Goal: Transaction & Acquisition: Purchase product/service

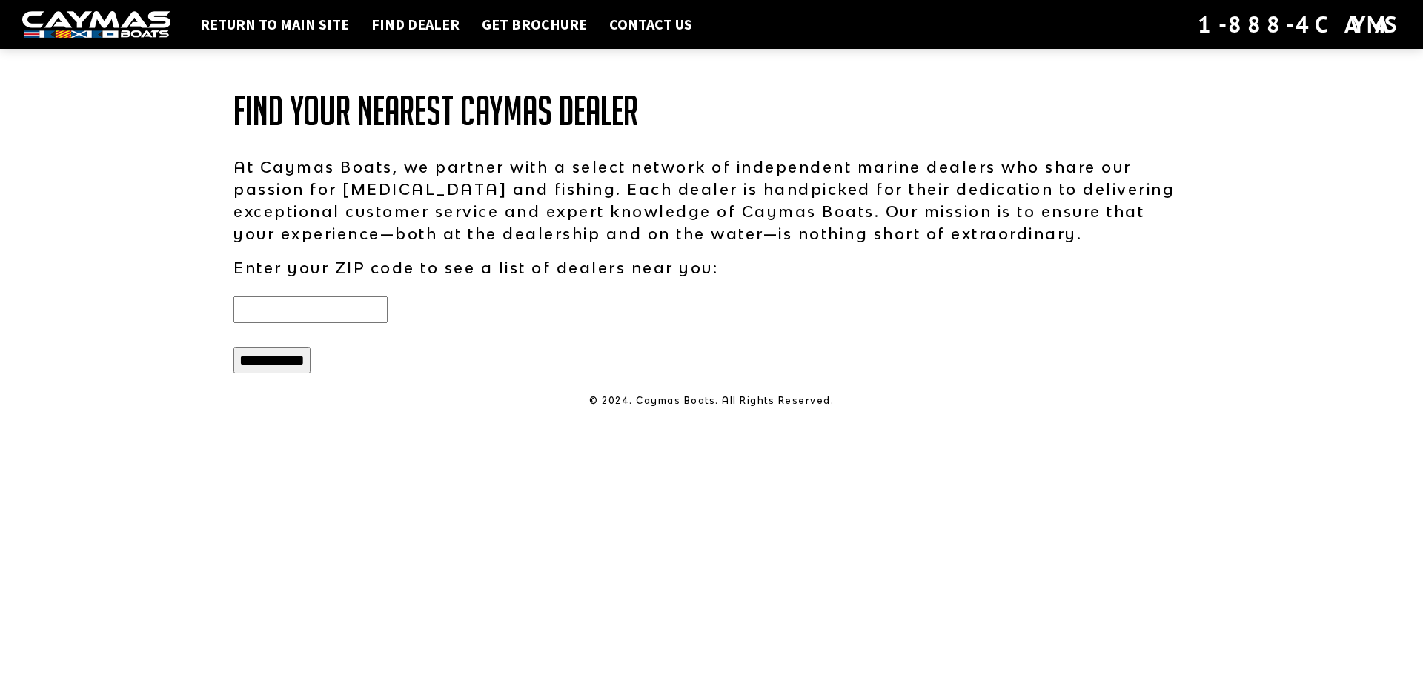
click at [356, 317] on input "text" at bounding box center [310, 309] width 154 height 27
type input "*****"
click at [233, 347] on input "**********" at bounding box center [271, 360] width 77 height 27
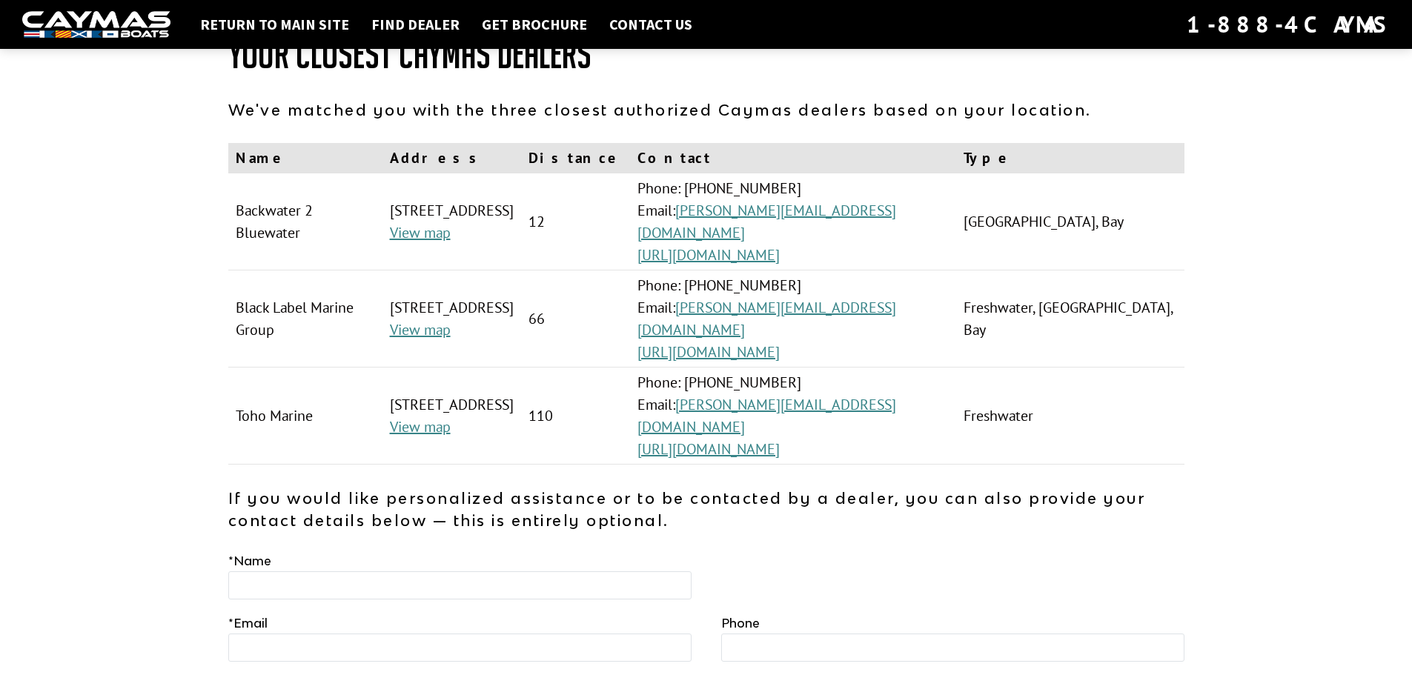
scroll to position [74, 0]
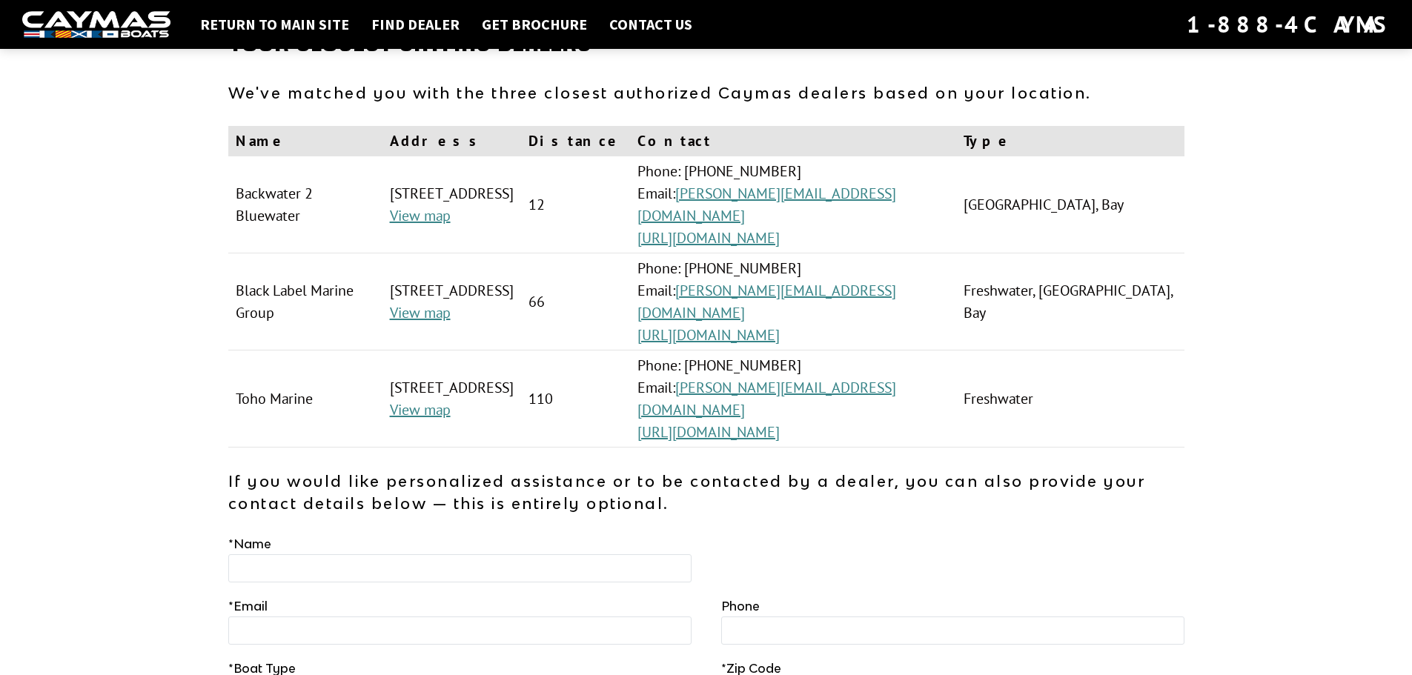
click at [1218, 404] on div "Return to main site Find Dealer Get Brochure Contact Us 1-888-4CAYMAS Your Clos…" at bounding box center [706, 382] width 1412 height 913
click at [1202, 333] on div "Return to main site Find Dealer Get Brochure Contact Us 1-888-4CAYMAS Your Clos…" at bounding box center [706, 382] width 1412 height 913
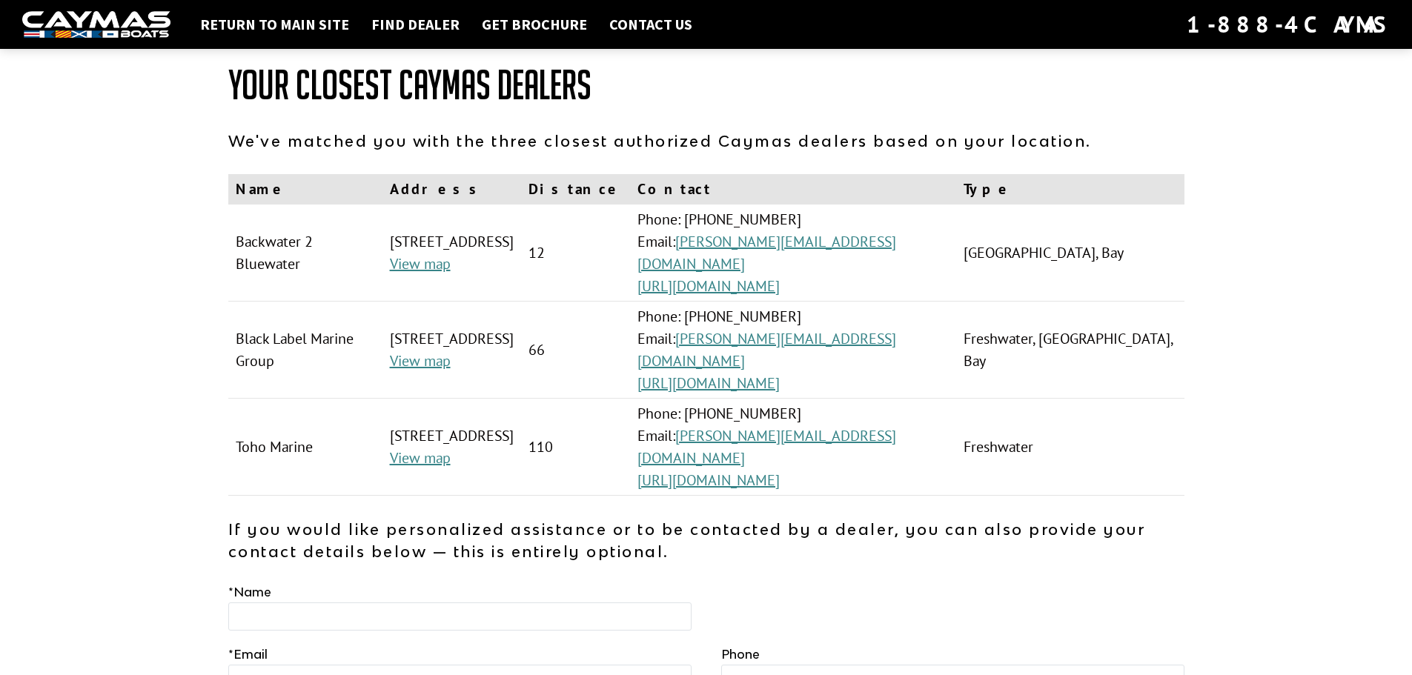
scroll to position [0, 0]
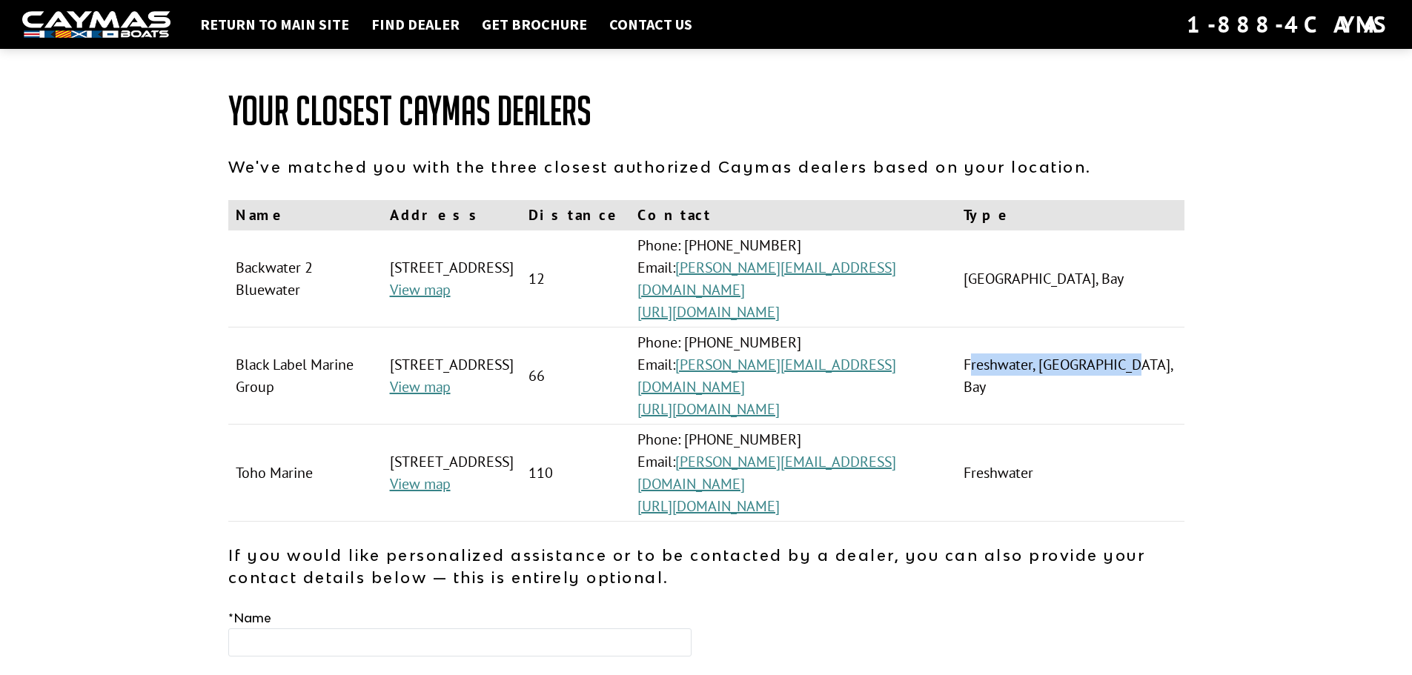
click at [1046, 379] on td "Freshwater, Saltwater, Bay" at bounding box center [1069, 376] width 227 height 97
click at [1106, 64] on div "Return to main site Find Dealer Get Brochure Contact Us 1-888-4CAYMAS Your Clos…" at bounding box center [706, 456] width 1412 height 913
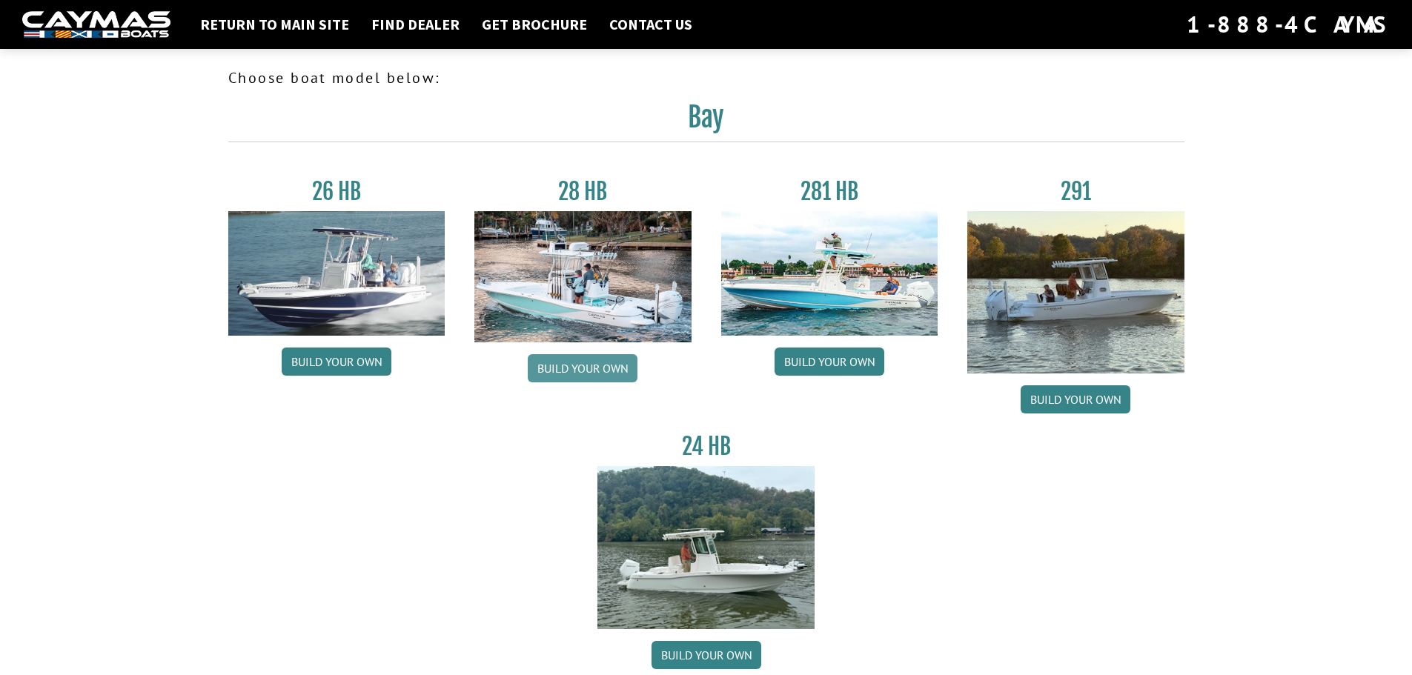
click at [581, 368] on link "Build your own" at bounding box center [583, 368] width 110 height 28
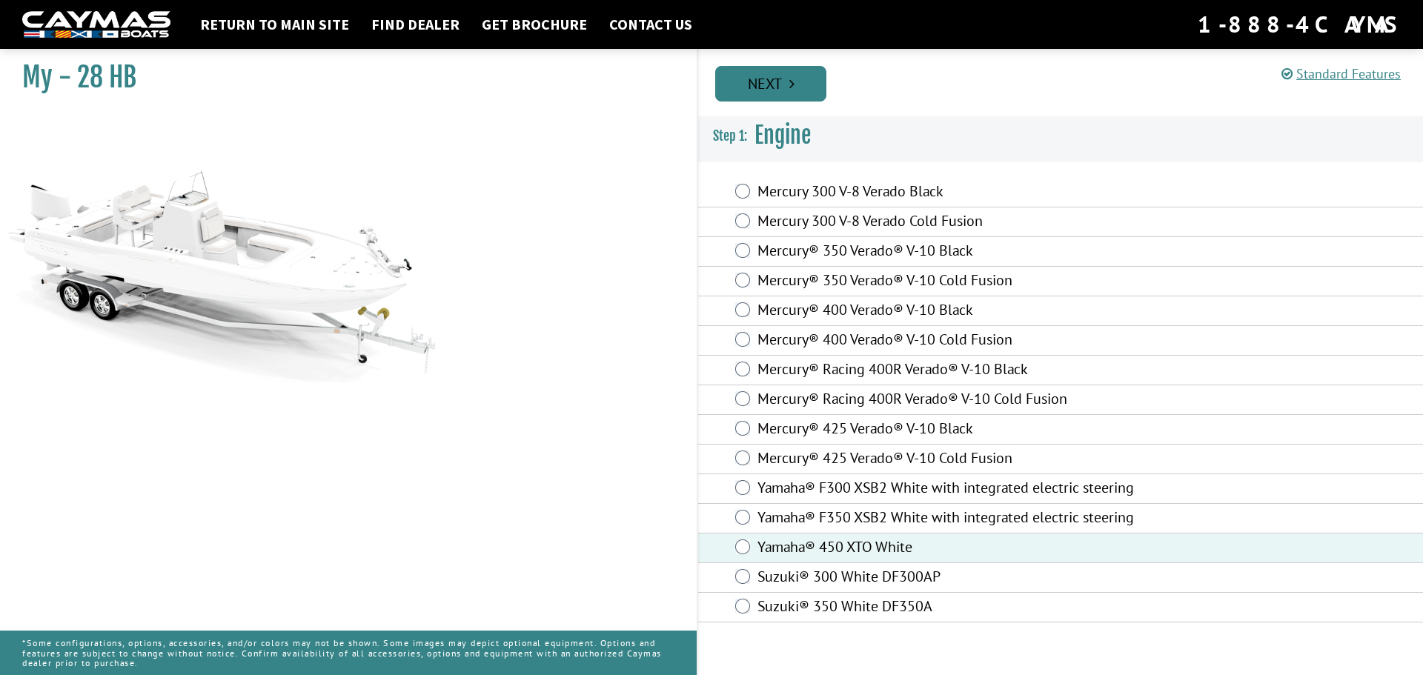
click at [788, 76] on link "Next" at bounding box center [770, 84] width 111 height 36
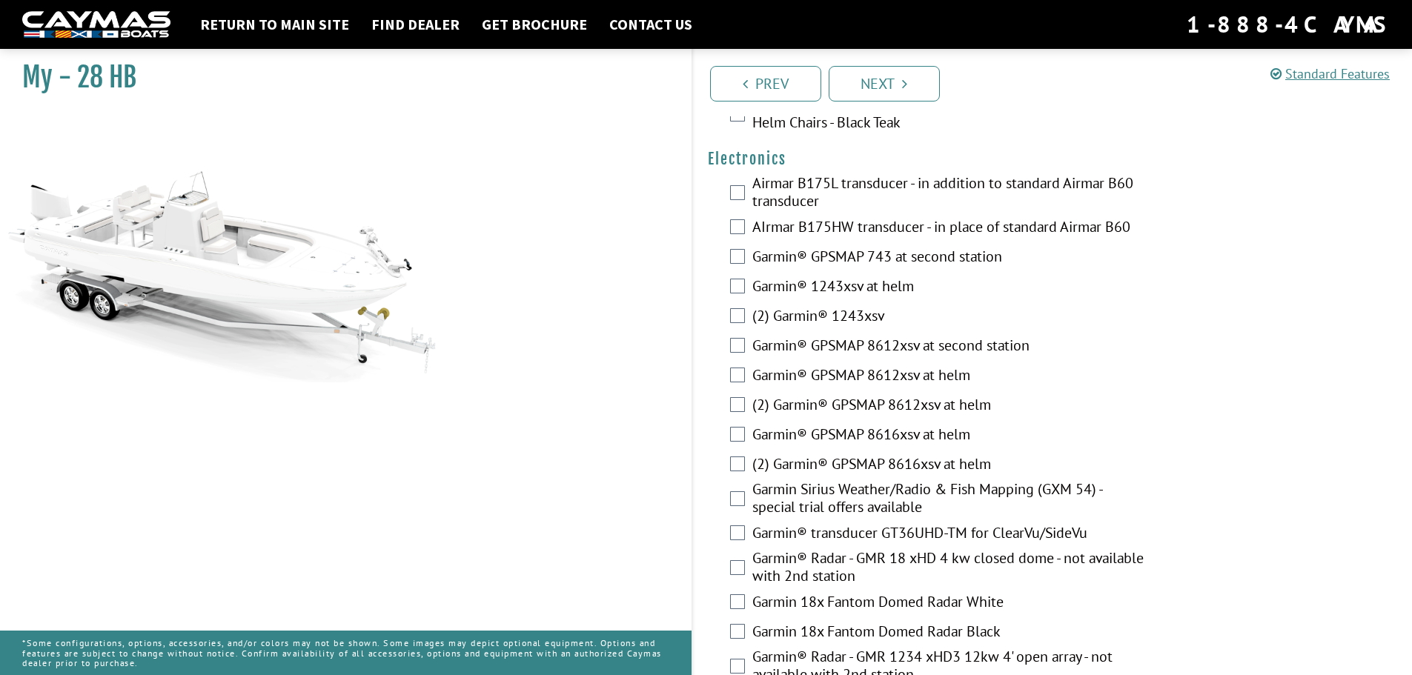
scroll to position [3260, 0]
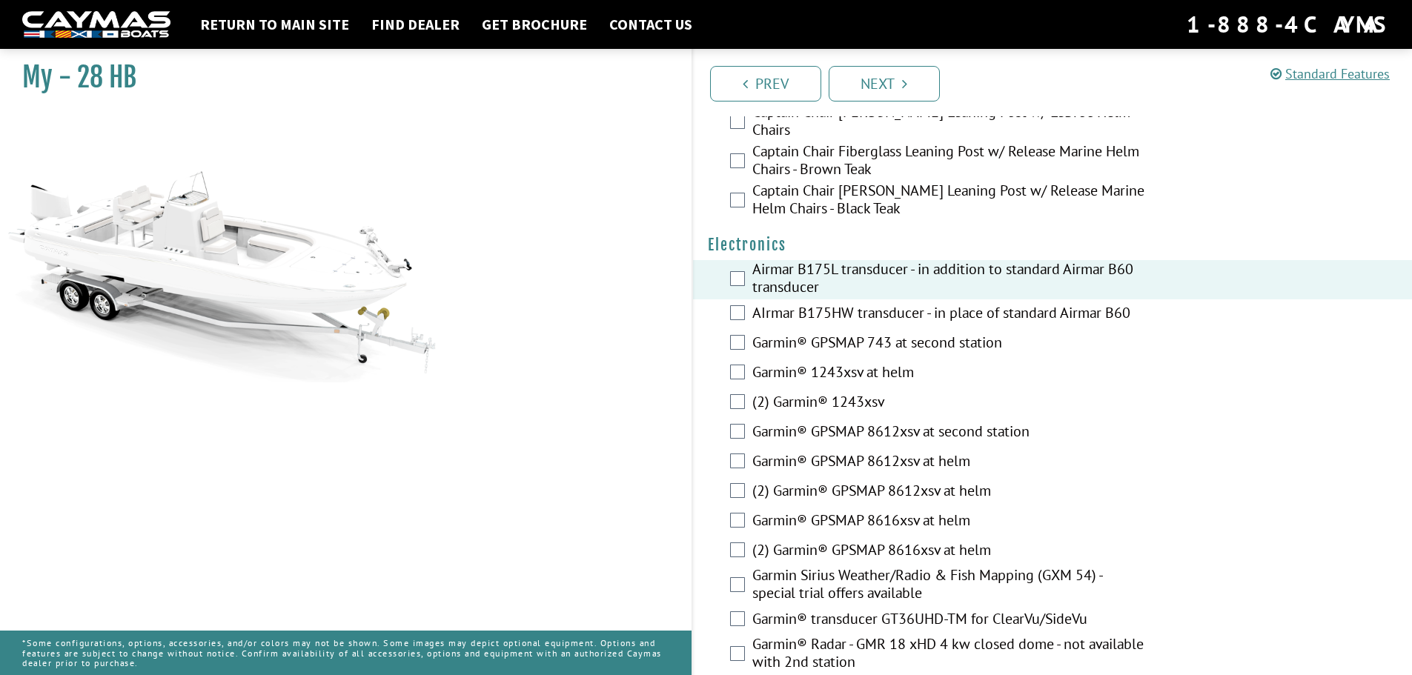
click at [736, 260] on div "Airmar B175L transducer - in addition to standard Airmar B60 transducer" at bounding box center [1052, 279] width 719 height 39
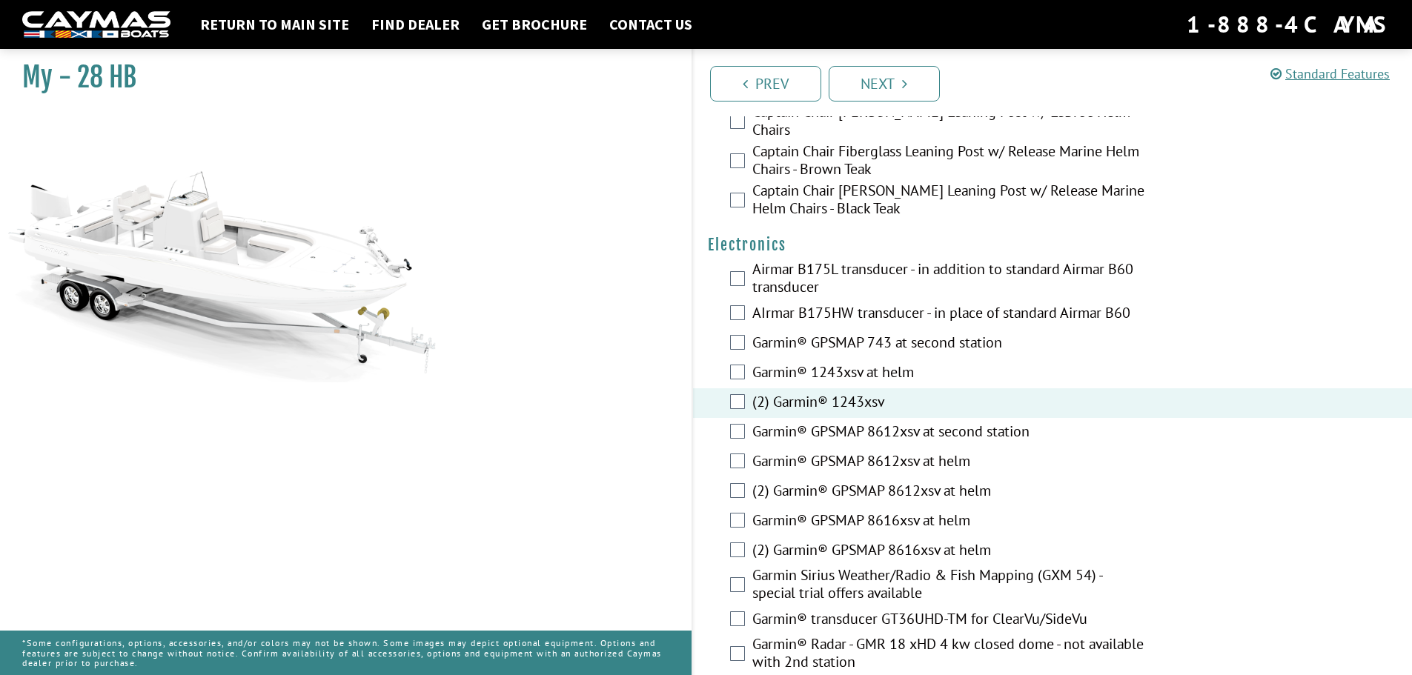
scroll to position [3682, 0]
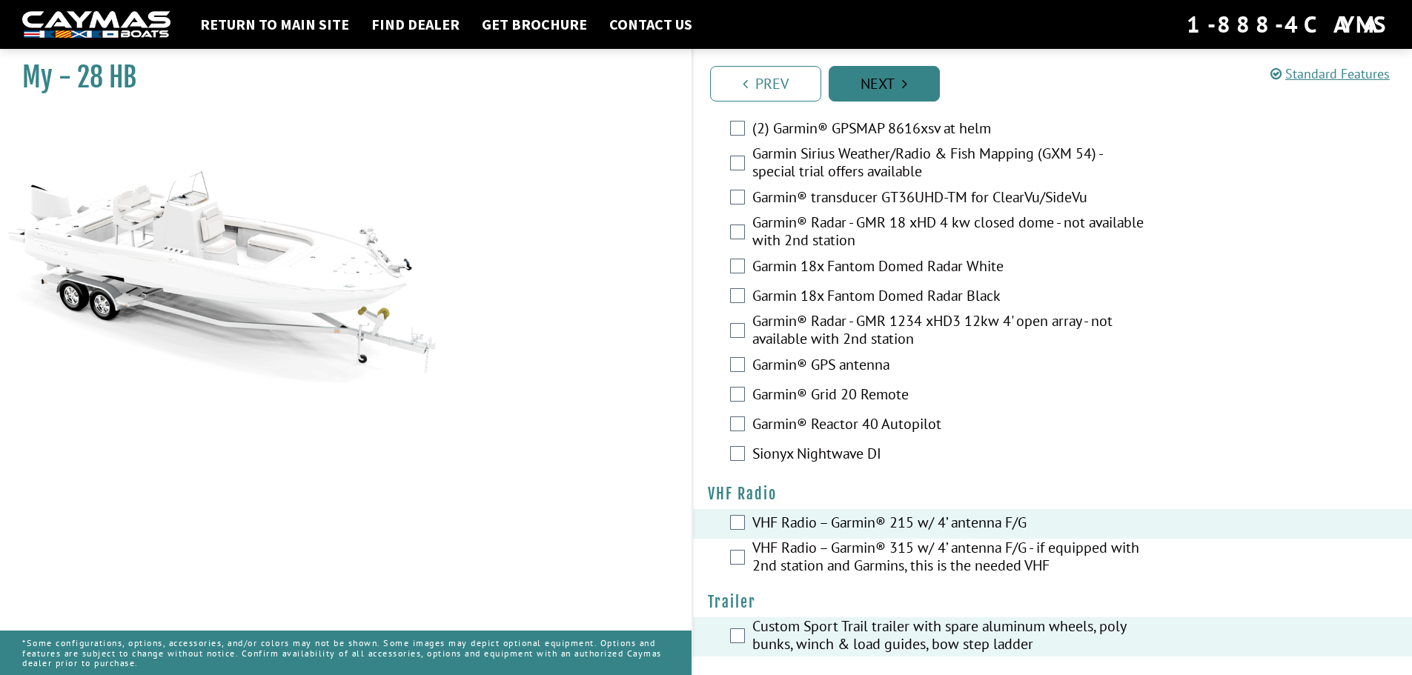
click at [915, 71] on link "Next" at bounding box center [883, 84] width 111 height 36
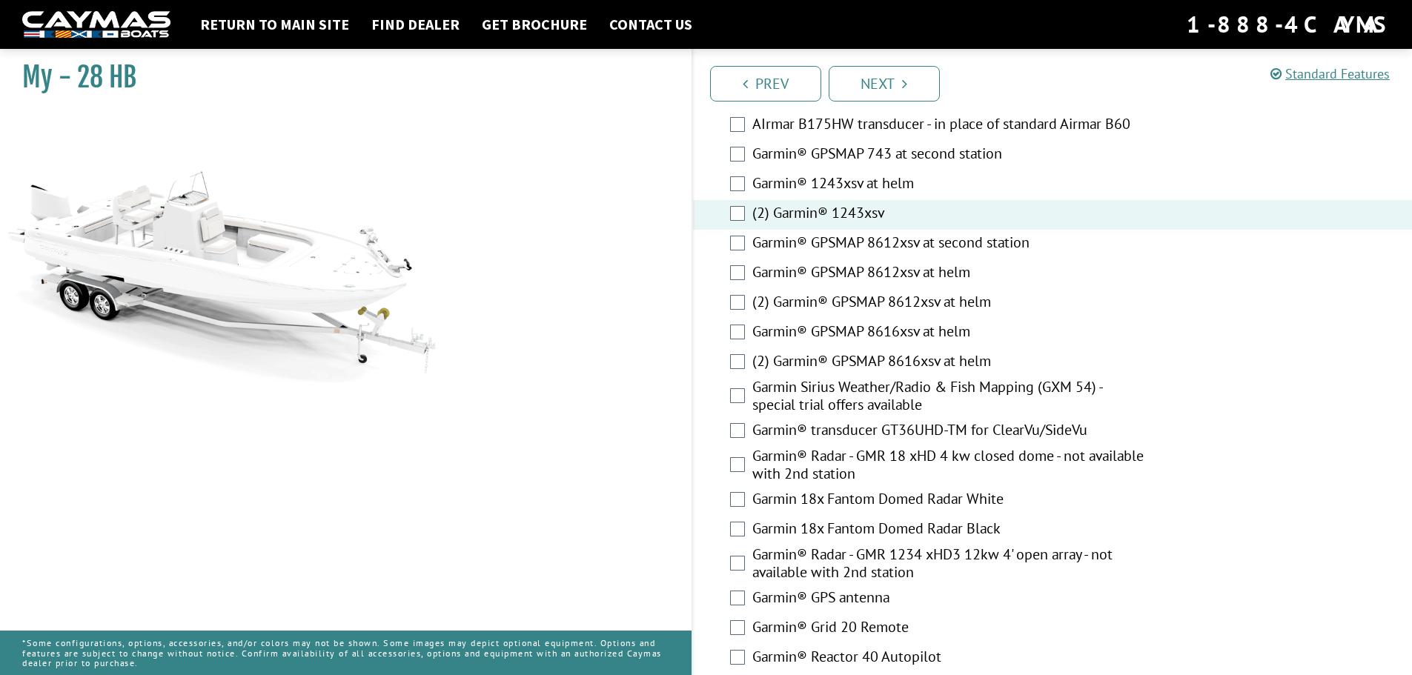
scroll to position [3176, 0]
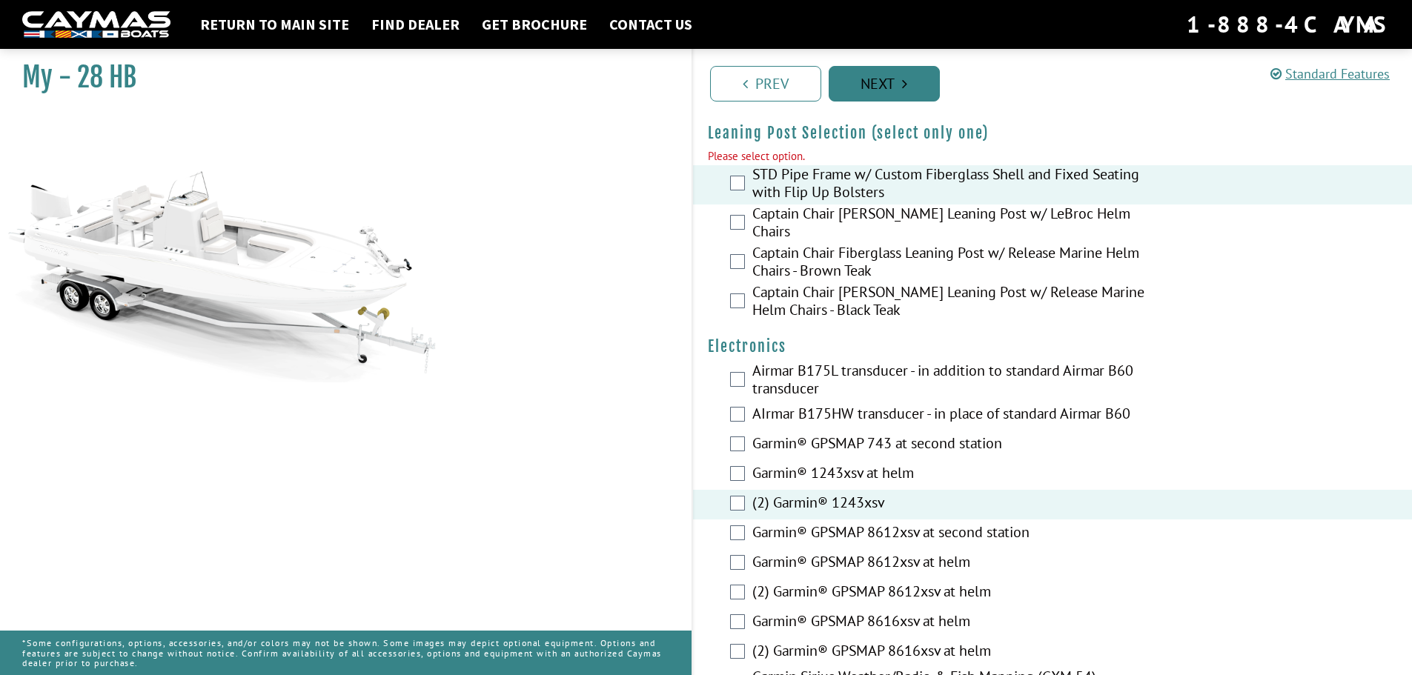
click at [900, 82] on link "Next" at bounding box center [883, 84] width 111 height 36
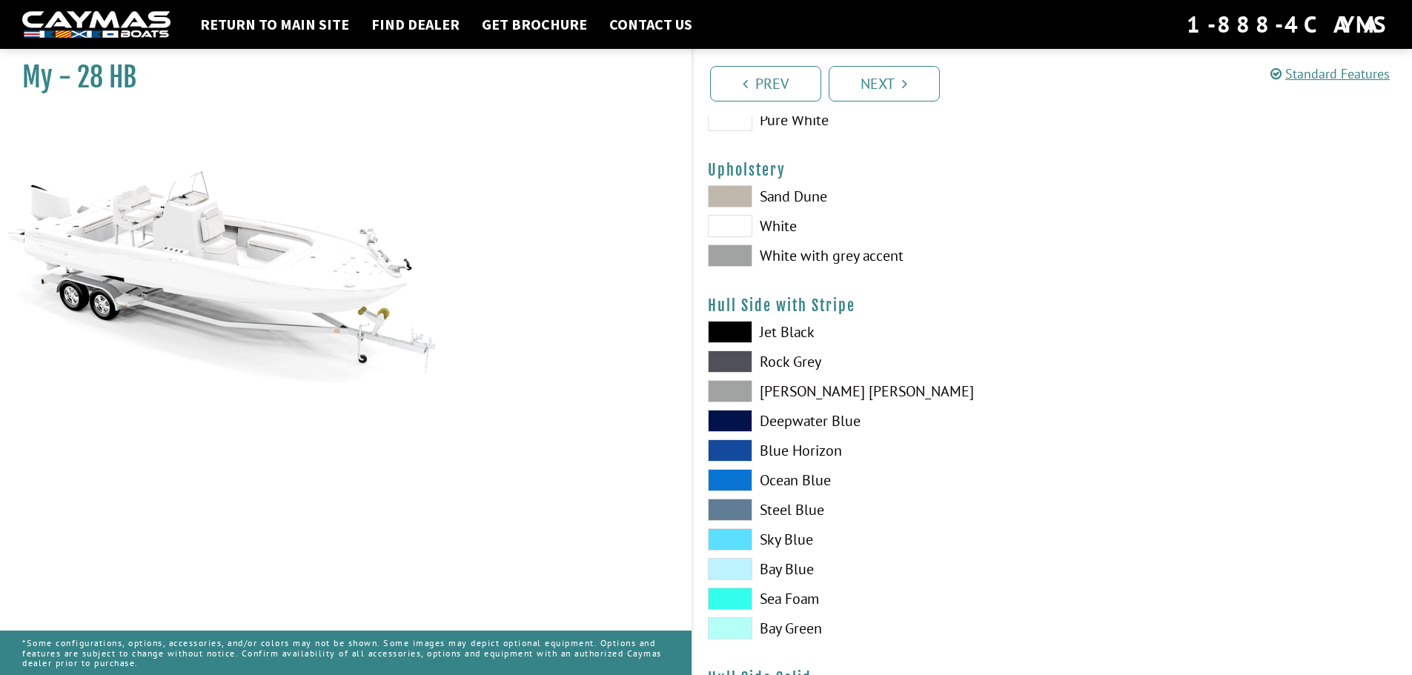
scroll to position [0, 0]
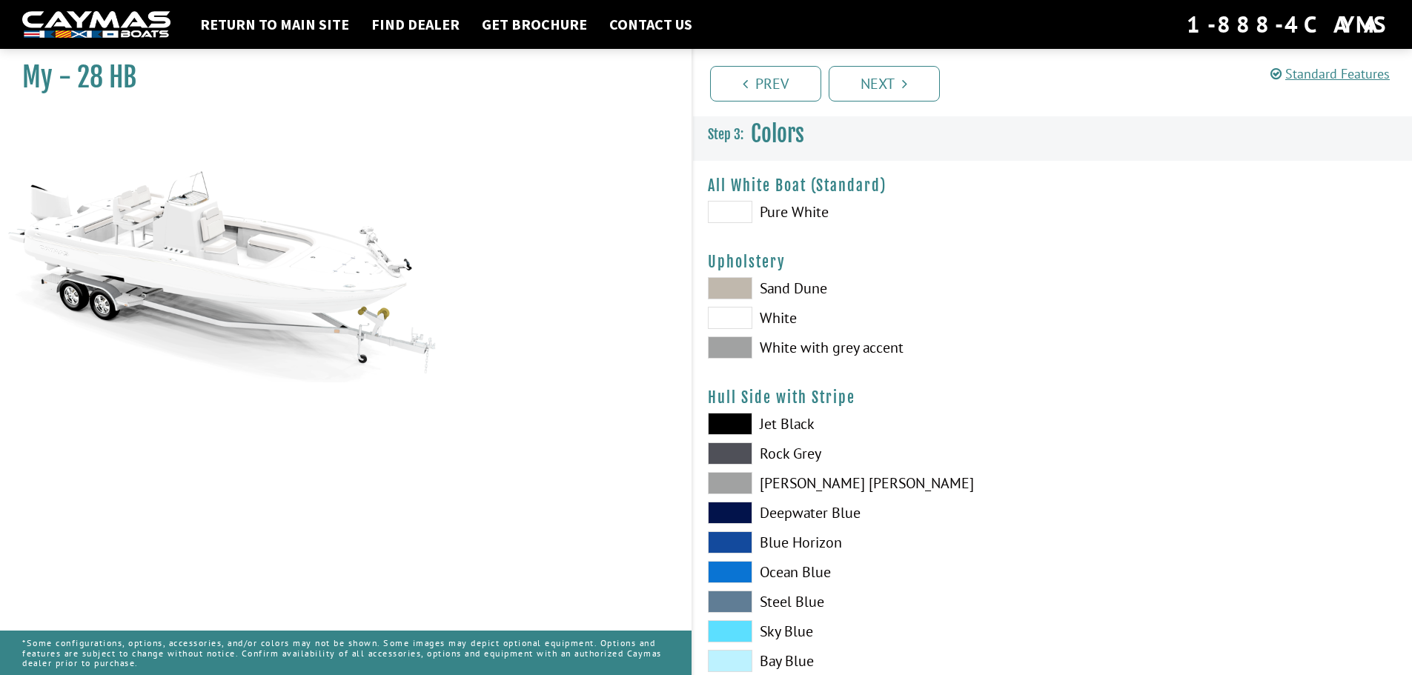
click at [735, 210] on span at bounding box center [730, 212] width 44 height 22
click at [885, 85] on link "Next" at bounding box center [883, 84] width 111 height 36
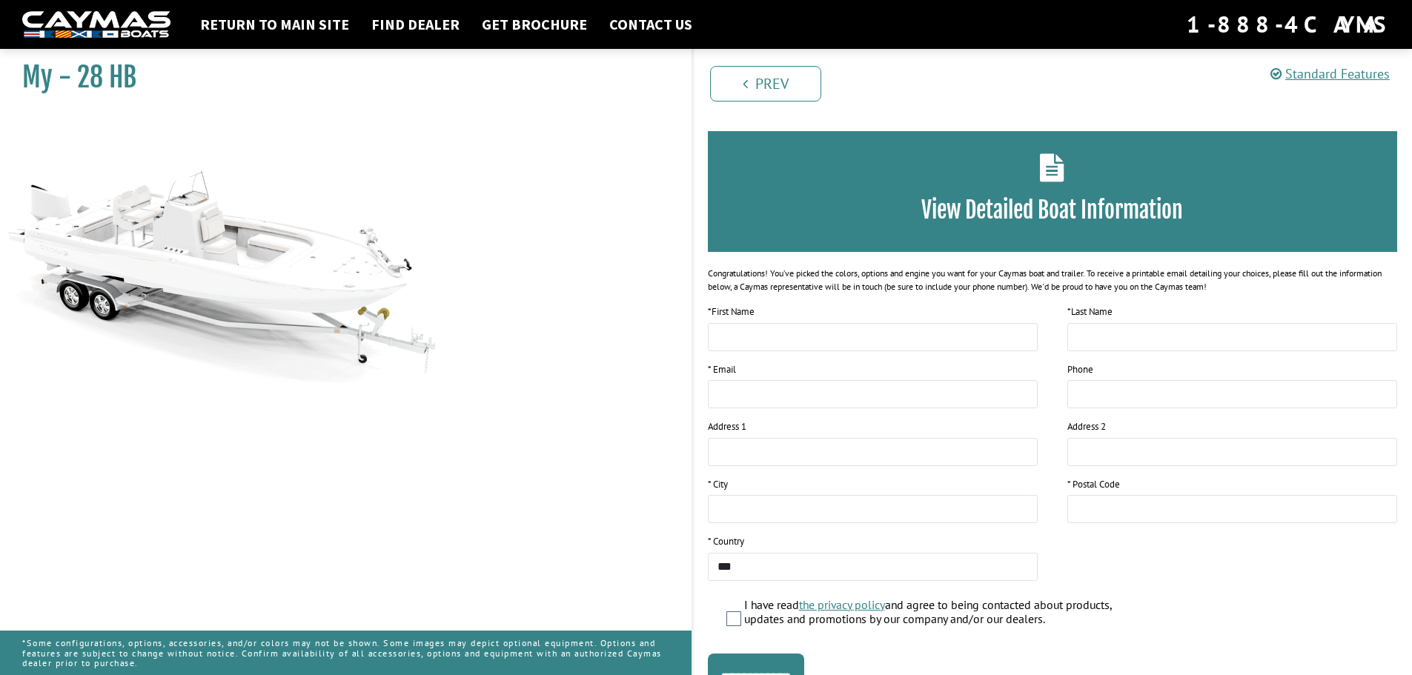
scroll to position [121, 0]
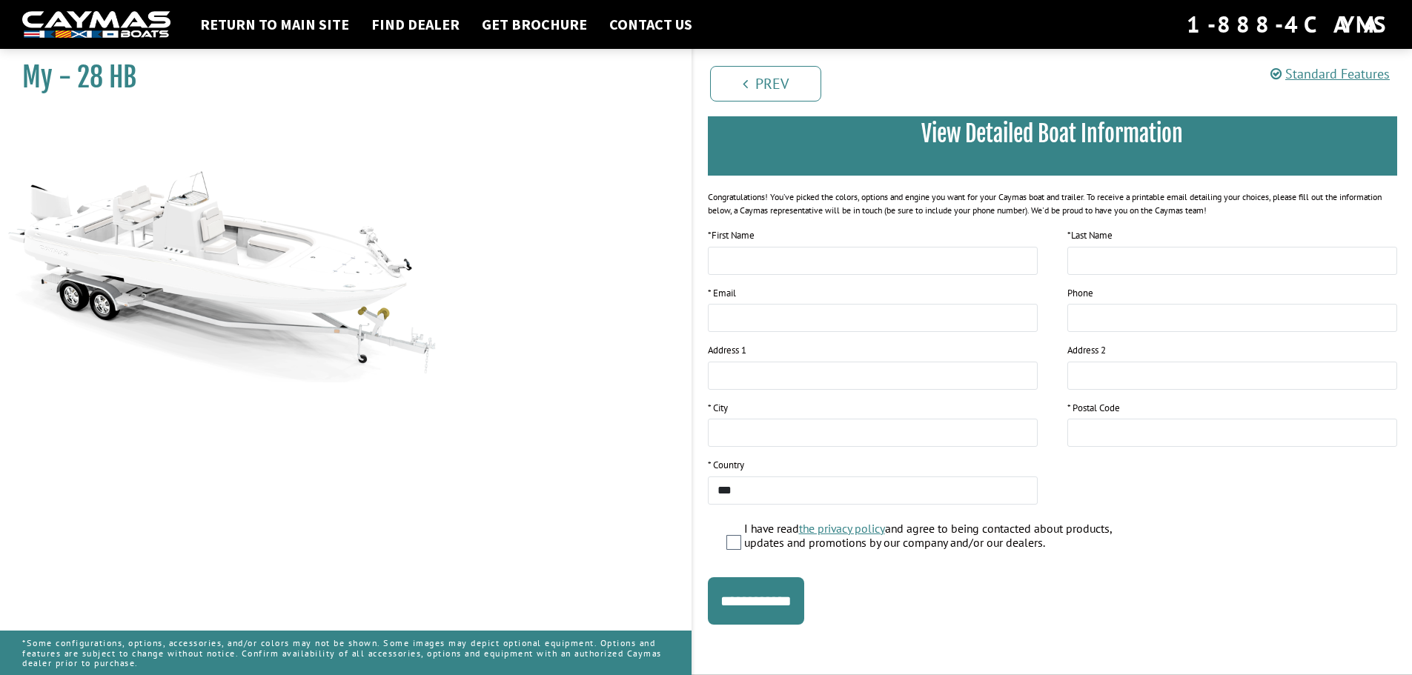
click at [359, 341] on img at bounding box center [222, 248] width 445 height 270
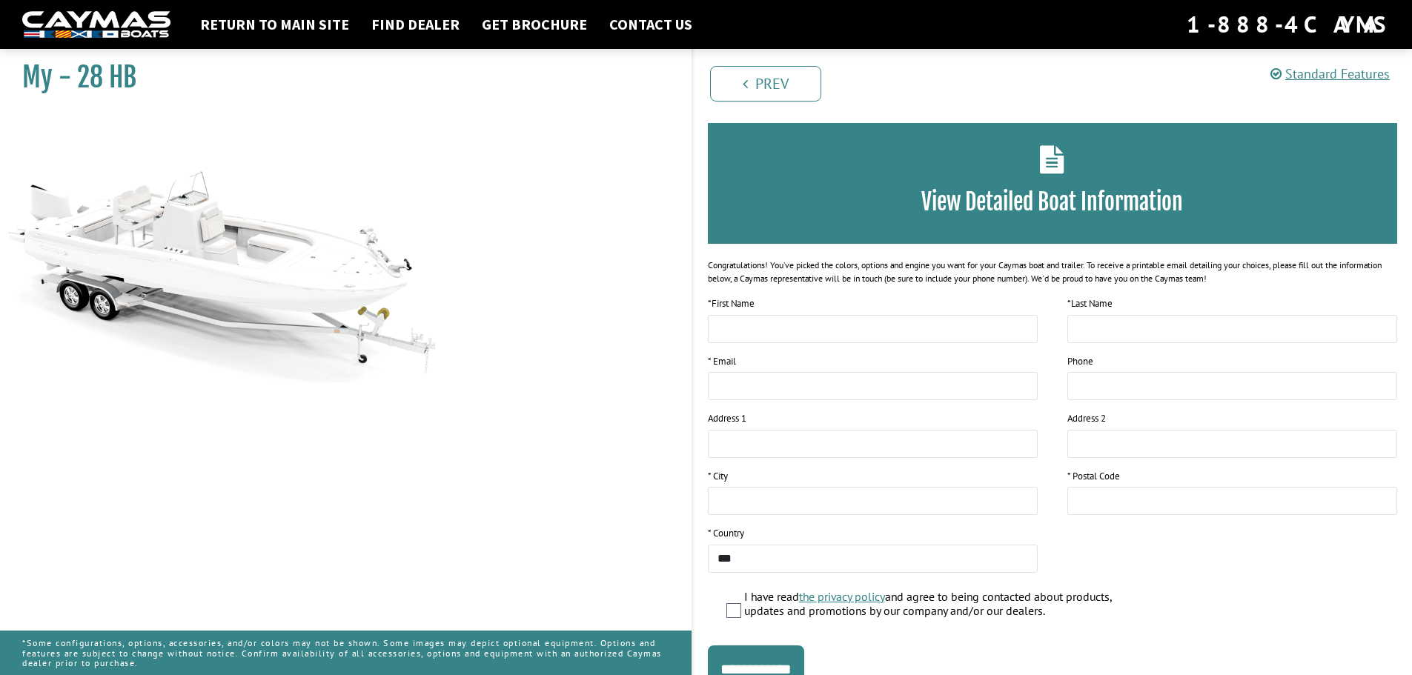
scroll to position [0, 0]
